Goal: Task Accomplishment & Management: Use online tool/utility

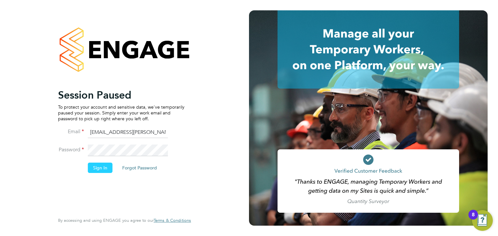
click at [104, 169] on button "Sign In" at bounding box center [100, 168] width 25 height 10
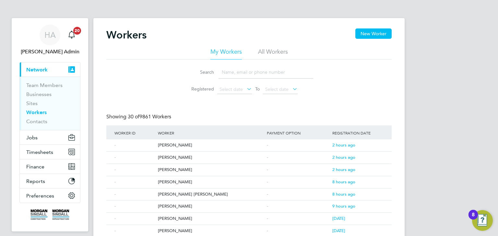
click at [226, 71] on input at bounding box center [265, 72] width 95 height 13
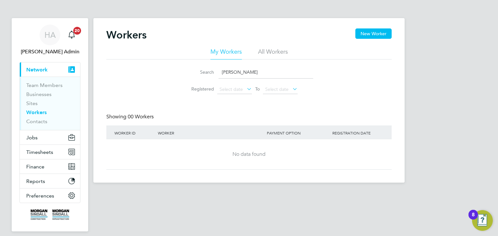
click at [232, 71] on input "geotge weston" at bounding box center [265, 72] width 95 height 13
type input "george weston"
click at [33, 139] on span "Jobs" at bounding box center [31, 138] width 11 height 6
click at [33, 140] on span "Jobs" at bounding box center [31, 138] width 11 height 6
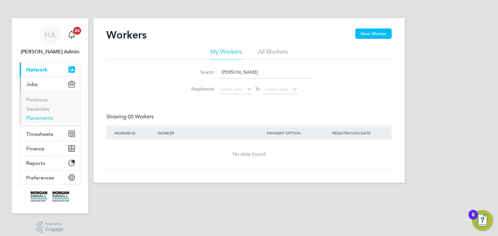
click at [38, 118] on link "Placements" at bounding box center [39, 118] width 27 height 6
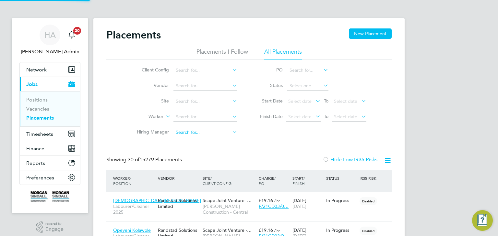
click at [232, 136] on input at bounding box center [205, 132] width 64 height 9
click at [231, 71] on icon at bounding box center [231, 69] width 0 height 9
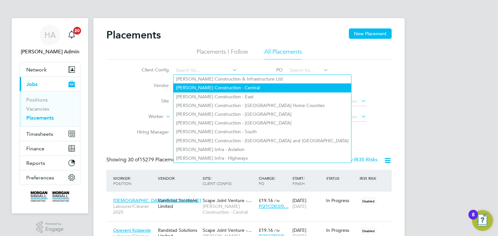
click at [234, 88] on li "Morgan Sindall Construction - Central" at bounding box center [262, 88] width 178 height 9
type input "Morgan Sindall Construction - Central"
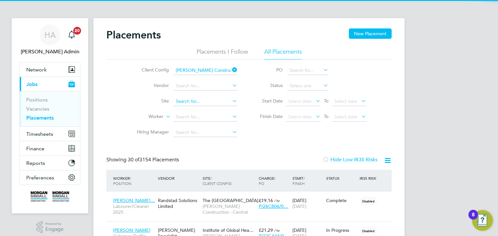
scroll to position [24, 56]
click at [195, 98] on input at bounding box center [205, 101] width 64 height 9
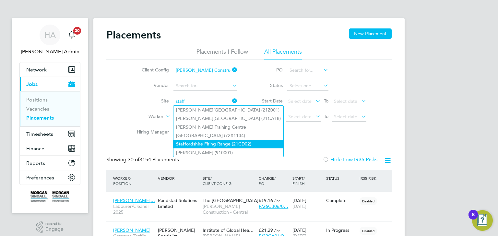
click at [191, 143] on li "Staff ordshire Firing Range (21CD02)" at bounding box center [228, 144] width 110 height 9
type input "Staffordshire Firing Range (21CD02)"
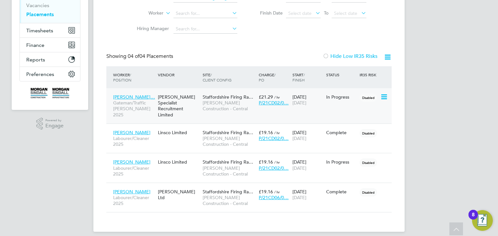
click at [134, 96] on span "Oghogho Steve E…" at bounding box center [134, 97] width 42 height 6
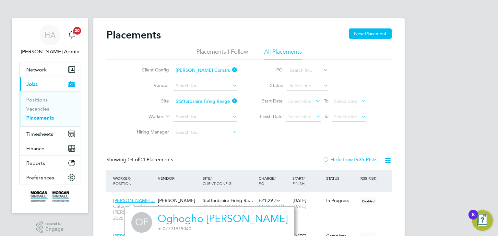
click at [40, 119] on link "Placements" at bounding box center [40, 118] width 28 height 6
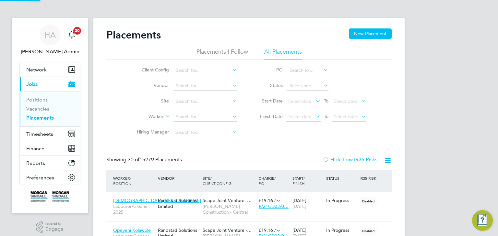
click at [231, 71] on icon at bounding box center [231, 69] width 0 height 9
click at [230, 91] on li "Morgan Sindall Construction - Central" at bounding box center [262, 88] width 178 height 9
type input "Morgan Sindall Construction - Central"
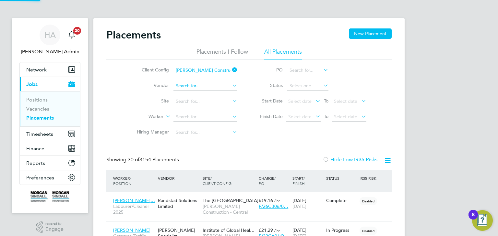
click at [189, 86] on input at bounding box center [205, 86] width 64 height 9
click at [191, 87] on input "scape" at bounding box center [205, 86] width 64 height 9
type input "s"
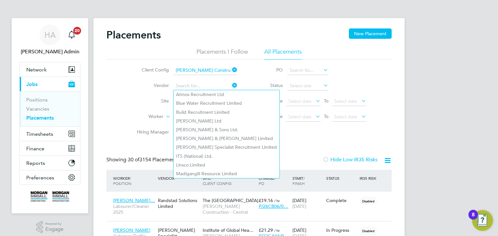
click at [147, 96] on li "Site" at bounding box center [184, 102] width 122 height 16
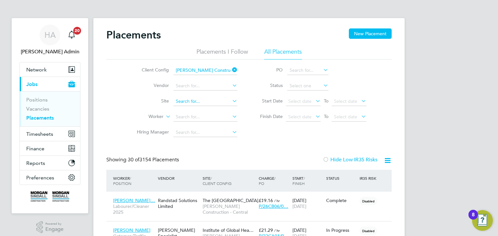
click at [181, 98] on input at bounding box center [205, 101] width 64 height 9
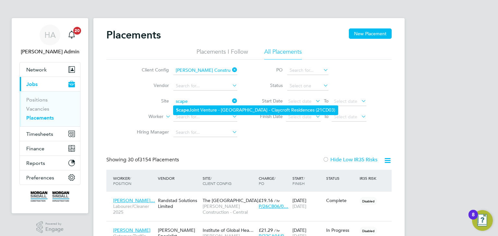
click at [185, 110] on b "Scape" at bounding box center [182, 111] width 13 height 6
type input "Scape Joint Venture - University of Warwick - Claycroft Residences (21CD03)"
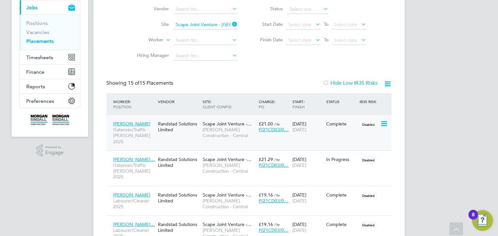
click at [209, 123] on span "Scape Joint Venture -…" at bounding box center [226, 124] width 49 height 6
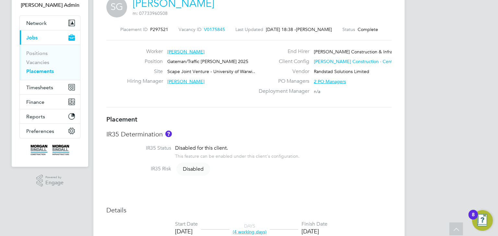
click at [36, 70] on link "Placements" at bounding box center [40, 71] width 28 height 6
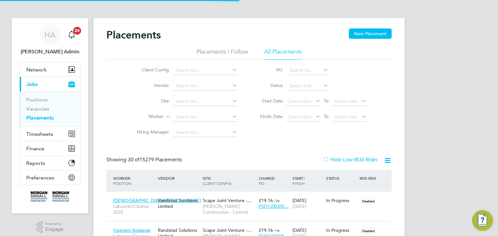
click at [231, 70] on icon at bounding box center [231, 69] width 0 height 9
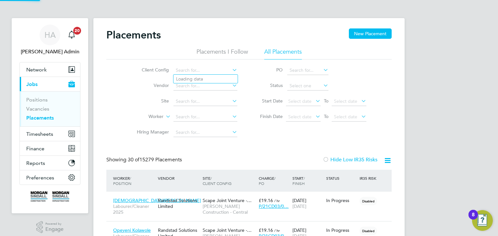
scroll to position [24, 56]
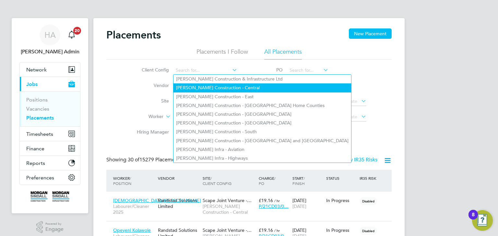
click at [235, 86] on li "Morgan Sindall Construction - Central" at bounding box center [262, 88] width 178 height 9
type input "Morgan Sindall Construction - Central"
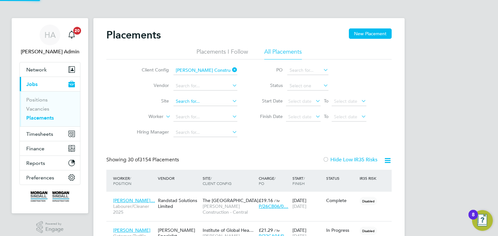
click at [192, 101] on input at bounding box center [205, 101] width 64 height 9
click at [194, 109] on li "Hamilt on School (21CC08)" at bounding box center [205, 110] width 64 height 9
type input "Hamilton School (21CC08)"
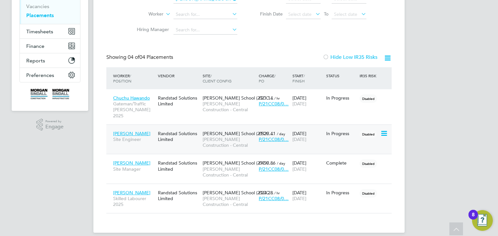
click at [122, 131] on span "Bongho Lee" at bounding box center [131, 134] width 37 height 6
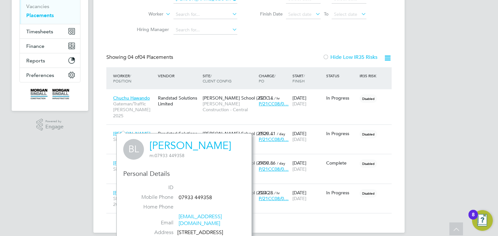
click at [76, 140] on div "HA Hays Admin Notifications 20 Applications: Network Team Members Businesses Si…" at bounding box center [249, 70] width 498 height 346
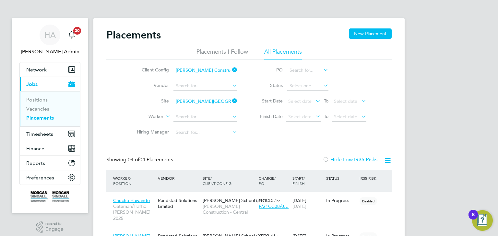
click at [231, 99] on icon at bounding box center [231, 101] width 0 height 9
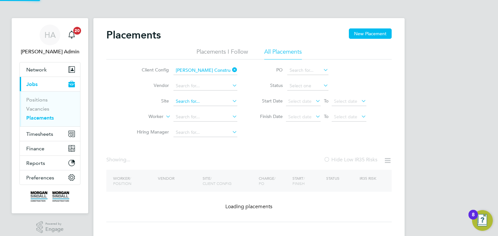
click at [194, 99] on input at bounding box center [205, 101] width 64 height 9
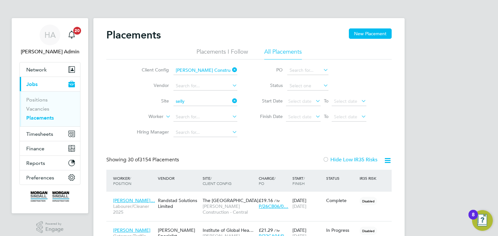
click at [193, 109] on li "Selly Oak Trust School (21CC07)" at bounding box center [208, 110] width 70 height 9
type input "Selly Oak Trust School (21CC07)"
